Goal: Task Accomplishment & Management: Complete application form

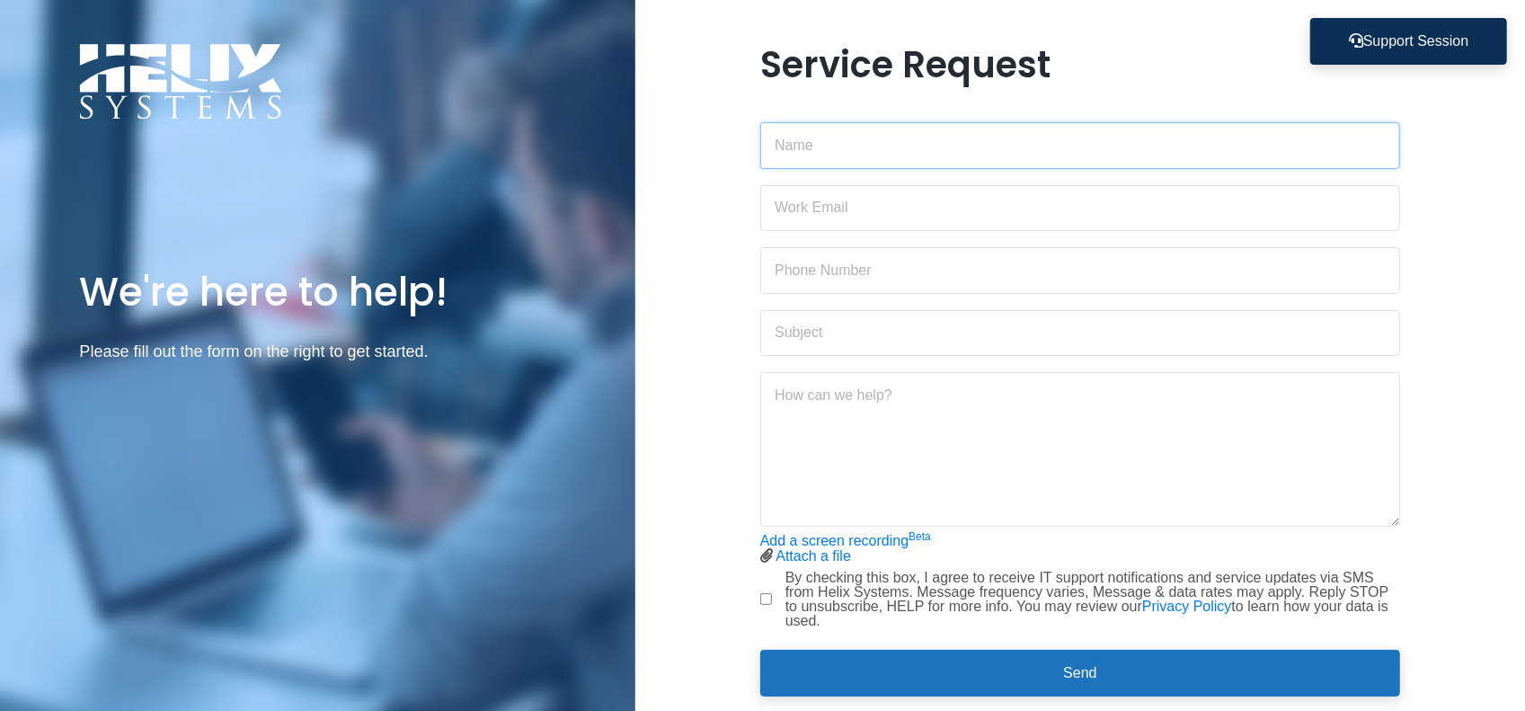
click at [820, 147] on input "text" at bounding box center [1080, 145] width 640 height 47
type input "[PERSON_NAME]"
type input "[EMAIL_ADDRESS][DOMAIN_NAME]"
type input "9733462365"
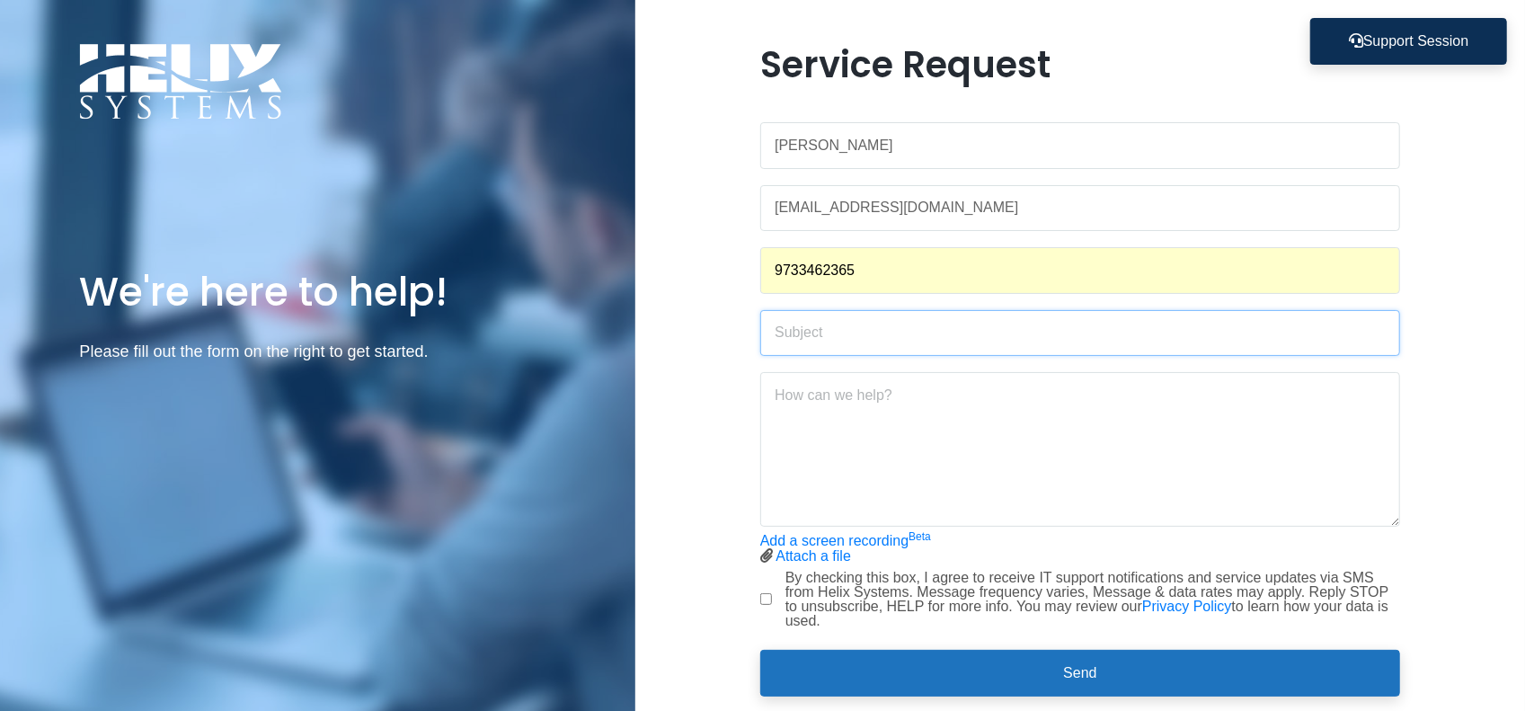
click at [1108, 343] on input "text" at bounding box center [1080, 333] width 640 height 47
type input "A"
type input "Adobe Acrobat Membership"
click at [1122, 431] on textarea at bounding box center [1080, 449] width 640 height 155
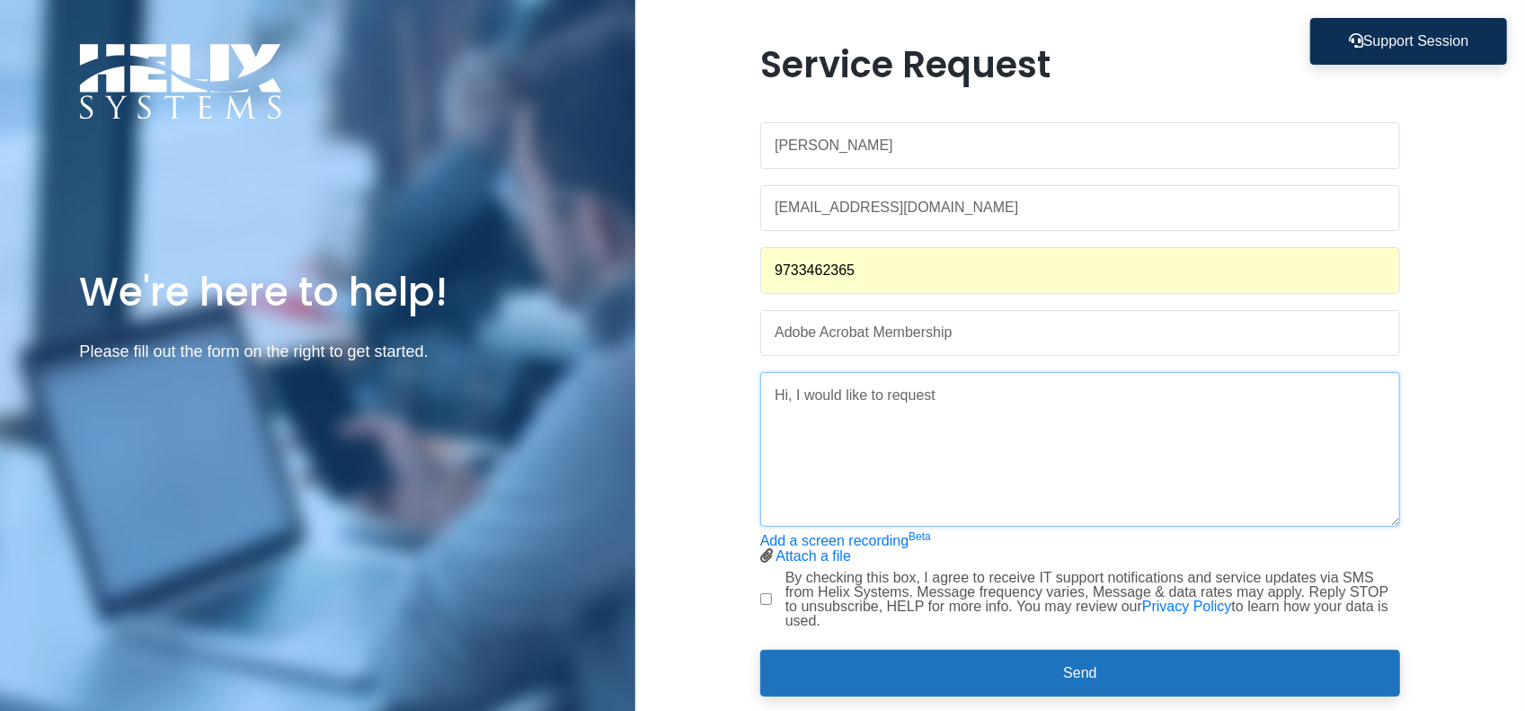
click at [1001, 396] on textarea "Hi, I would like to request" at bounding box center [1080, 449] width 640 height 155
drag, startPoint x: 797, startPoint y: 393, endPoint x: 1192, endPoint y: 410, distance: 394.9
click at [1192, 410] on textarea "Hi, I would like to request" at bounding box center [1080, 449] width 640 height 155
type textarea "Hi, do we have company account to use Acrobat Pro to edit/create pdfs?"
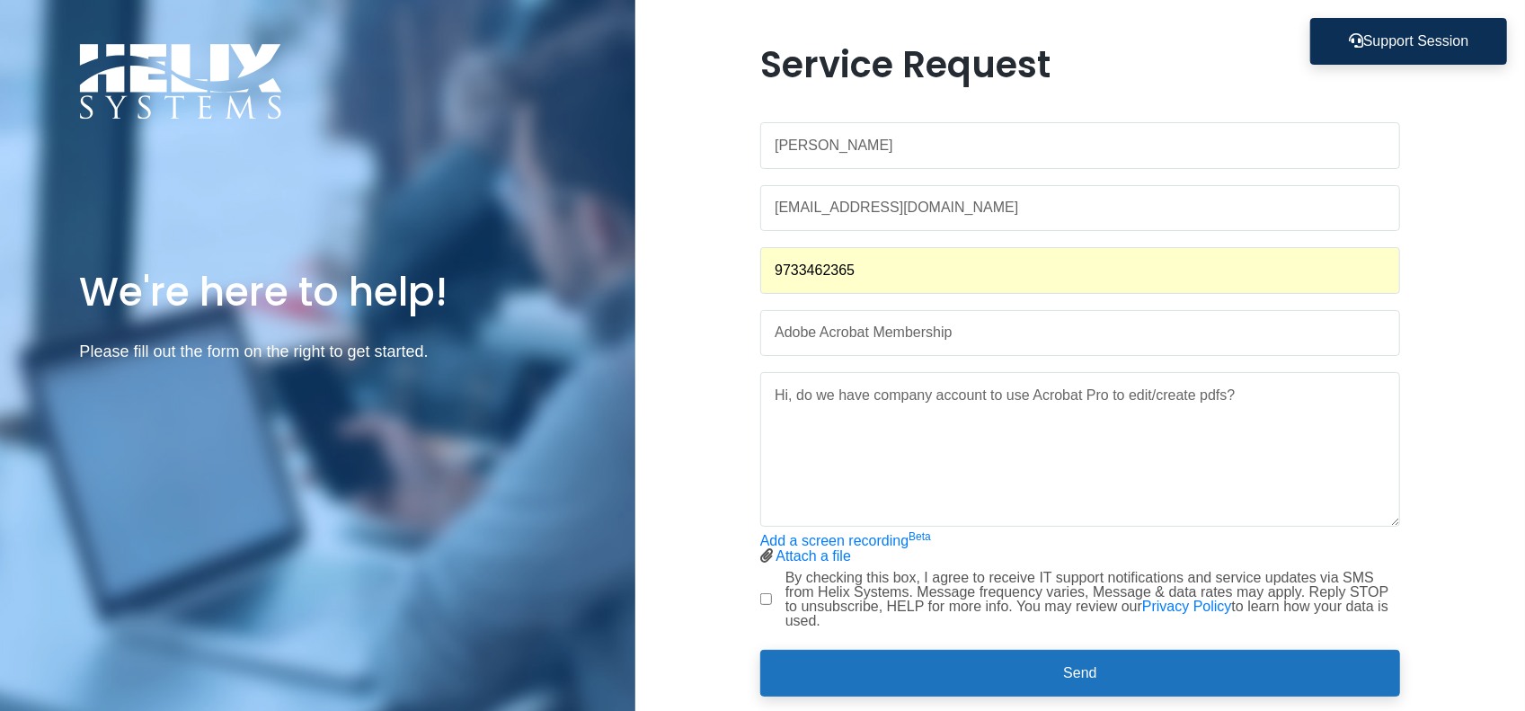
click at [765, 595] on input "By checking this box, I agree to receive IT support notifications and service u…" at bounding box center [766, 599] width 12 height 12
checkbox input "true"
click at [1307, 399] on textarea "Hi, do we have company account to use Acrobat Pro to edit/create pdfs?" at bounding box center [1080, 449] width 640 height 155
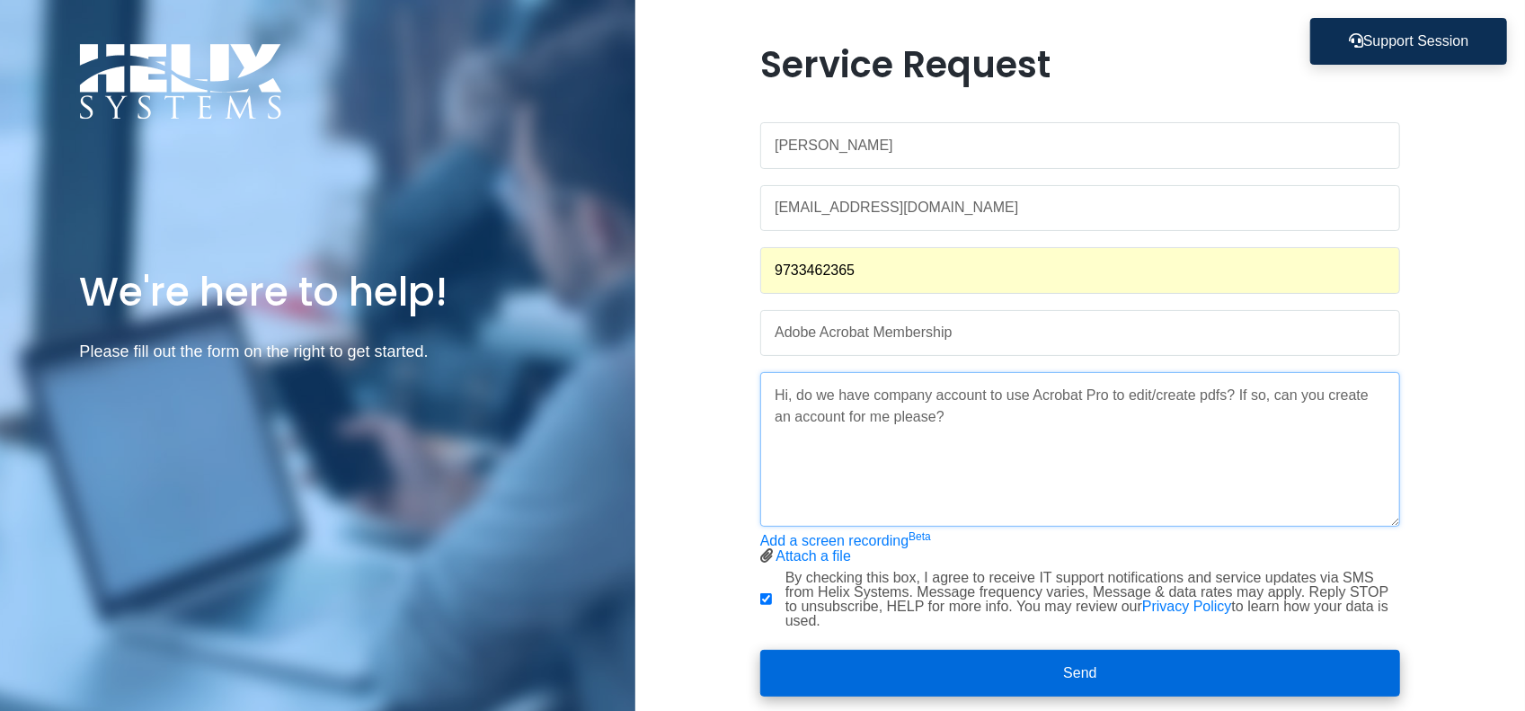
type textarea "Hi, do we have company account to use Acrobat Pro to edit/create pdfs? If so, c…"
click at [1095, 673] on button "Send" at bounding box center [1080, 673] width 640 height 47
